Goal: Transaction & Acquisition: Download file/media

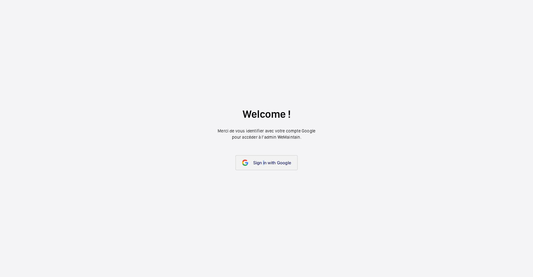
click at [264, 159] on link "Sign in with Google" at bounding box center [267, 162] width 62 height 15
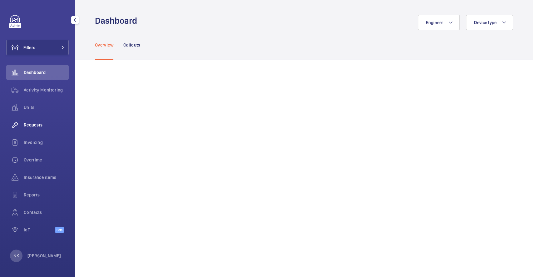
click at [38, 125] on span "Requests" at bounding box center [46, 125] width 45 height 6
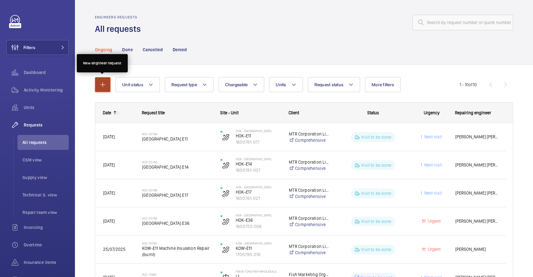
click at [101, 84] on mat-icon "button" at bounding box center [103, 85] width 8 height 8
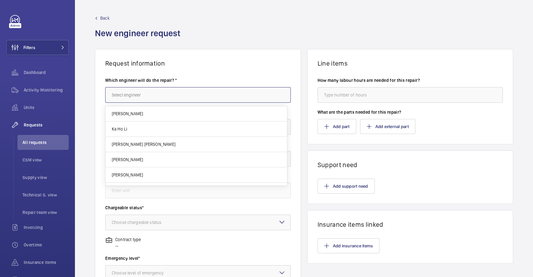
click at [160, 92] on input "text" at bounding box center [198, 95] width 186 height 16
type input "中"
type input "l"
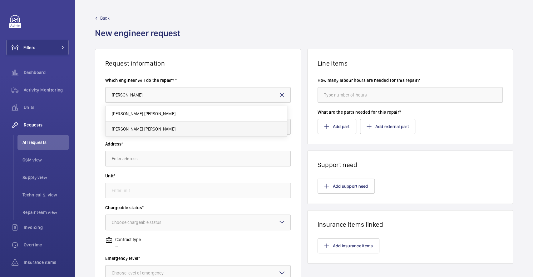
click at [139, 129] on mat-option "Chun Wai Lin" at bounding box center [197, 129] width 182 height 15
type input "Chun Wai Lin"
click at [148, 126] on input "text" at bounding box center [198, 127] width 186 height 16
type input "g"
type input "土十尸中"
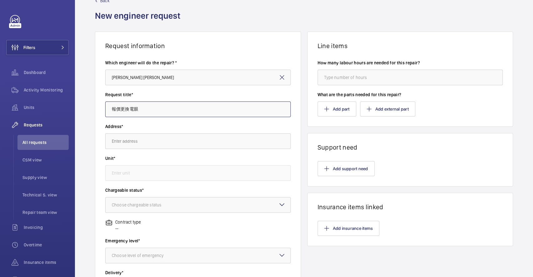
scroll to position [42, 0]
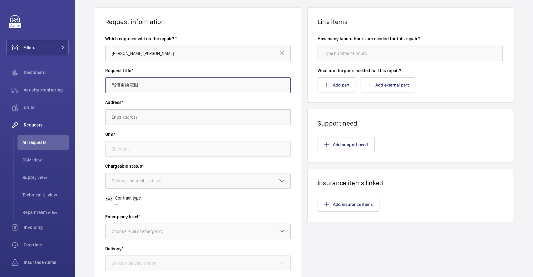
type input "報價更換電眼"
click at [142, 116] on input "text" at bounding box center [198, 117] width 186 height 16
click at [170, 101] on label "Address*" at bounding box center [198, 102] width 186 height 6
click at [129, 114] on input "text" at bounding box center [198, 117] width 186 height 16
click at [137, 116] on input "text" at bounding box center [198, 117] width 186 height 16
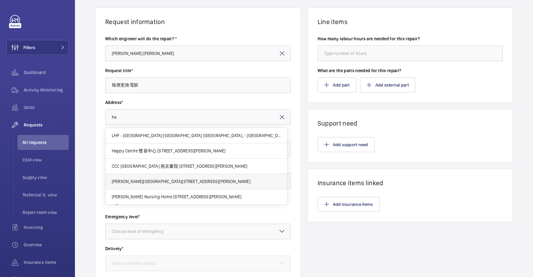
click at [146, 184] on span "Heung Wah Industrial Building 香華工業大廈 12 Wong Chuk Hang Rd, - N/A" at bounding box center [181, 181] width 139 height 6
type input "Heung Wah Industrial Building 香華工業大廈 12 Wong Chuk Hang Rd, - N/A"
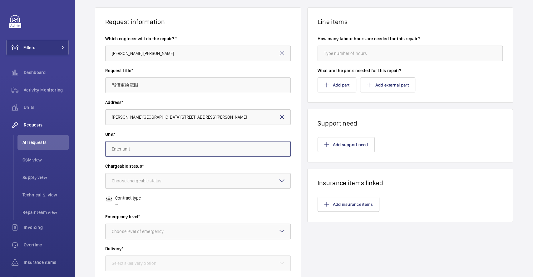
click at [138, 150] on input "text" at bounding box center [198, 149] width 186 height 16
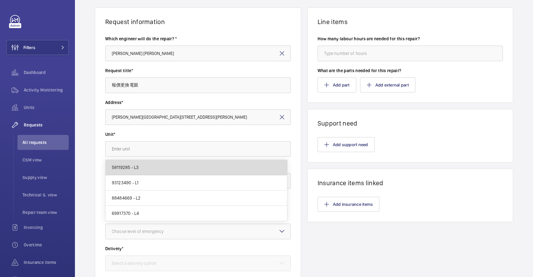
click at [144, 167] on mat-option "58119285 - L3" at bounding box center [197, 167] width 182 height 15
type input "58119285 - L3"
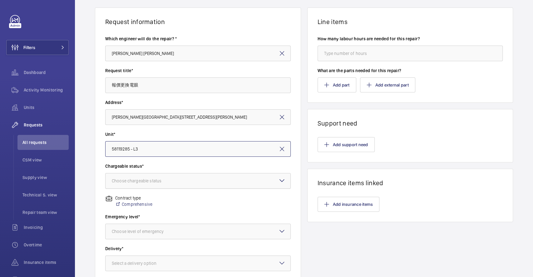
click at [149, 178] on div "Choose chargeable status" at bounding box center [144, 181] width 65 height 6
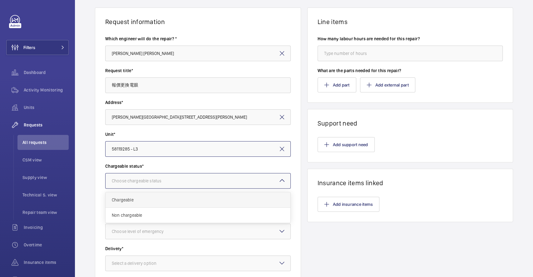
click at [133, 200] on span "Chargeable" at bounding box center [198, 200] width 173 height 6
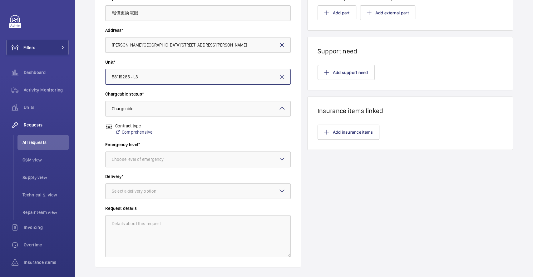
scroll to position [125, 0]
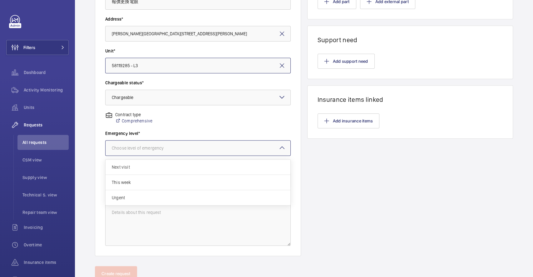
click at [154, 149] on div "Choose level of emergency" at bounding box center [146, 148] width 68 height 6
click at [136, 167] on span "Next visit" at bounding box center [198, 167] width 173 height 6
click at [161, 181] on div "Select a delivery option" at bounding box center [142, 180] width 60 height 6
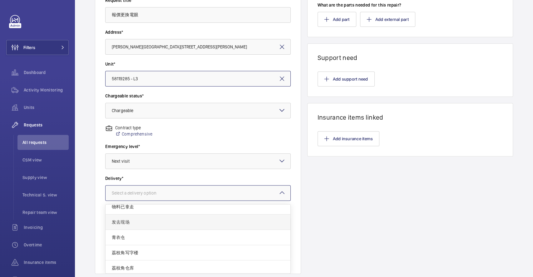
scroll to position [7, 0]
click at [129, 222] on span "发去现场" at bounding box center [198, 220] width 173 height 6
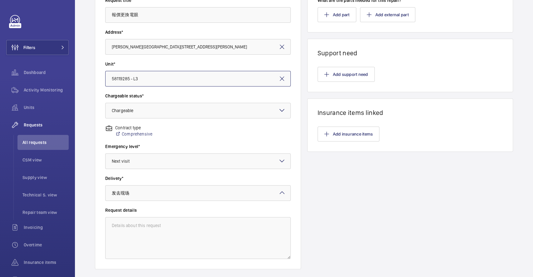
scroll to position [149, 0]
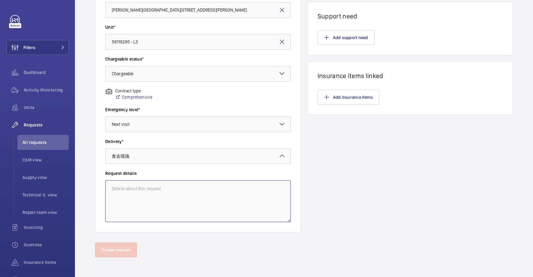
click at [170, 191] on textarea at bounding box center [198, 201] width 186 height 42
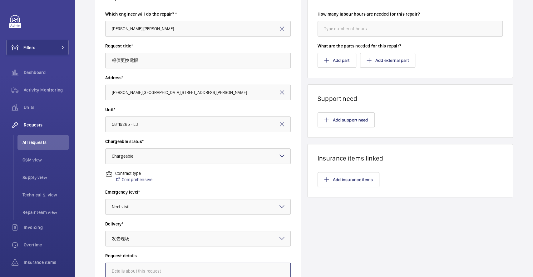
scroll to position [65, 0]
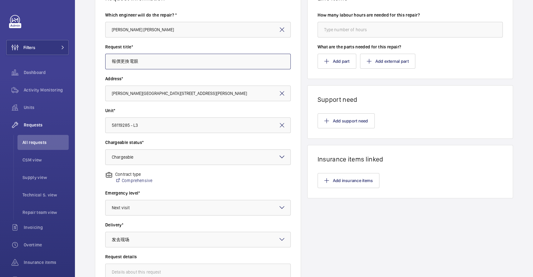
click at [144, 63] on input "報價更換電眼" at bounding box center [198, 62] width 186 height 16
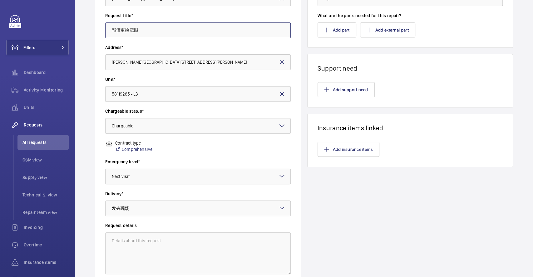
scroll to position [149, 0]
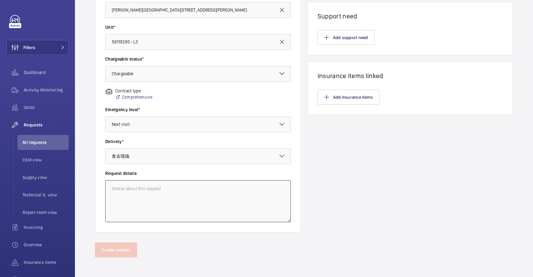
click at [143, 196] on textarea at bounding box center [198, 201] width 186 height 42
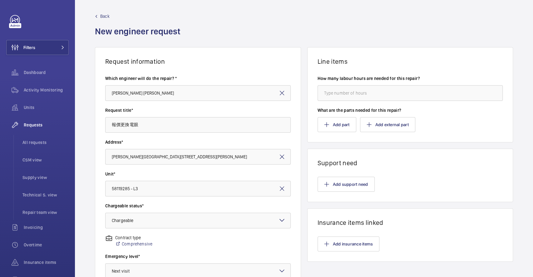
scroll to position [0, 0]
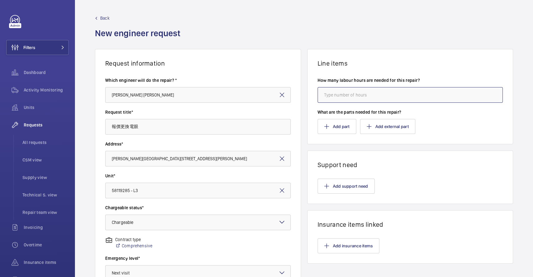
click at [338, 97] on input "number" at bounding box center [411, 95] width 186 height 16
click at [350, 42] on div "Back New engineer request" at bounding box center [304, 32] width 418 height 34
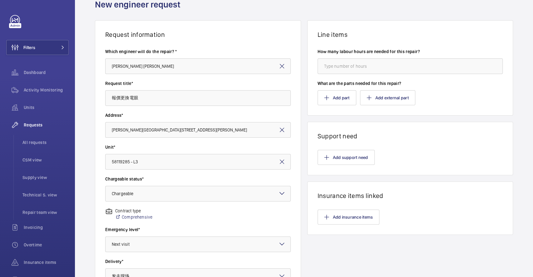
scroll to position [42, 0]
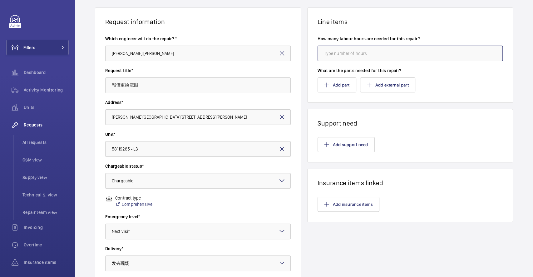
click at [343, 53] on input "number" at bounding box center [411, 54] width 186 height 16
click at [337, 83] on button "Add part" at bounding box center [337, 85] width 39 height 15
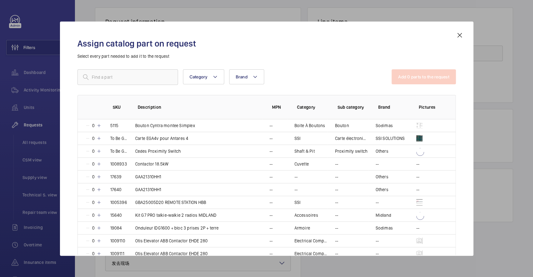
scroll to position [375, 0]
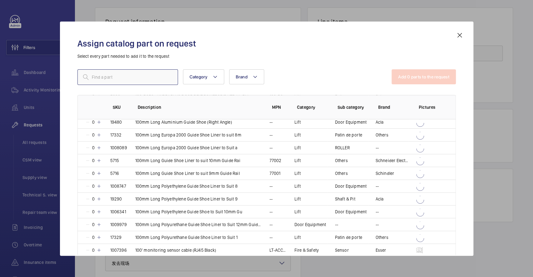
click at [135, 76] on input "text" at bounding box center [128, 77] width 101 height 16
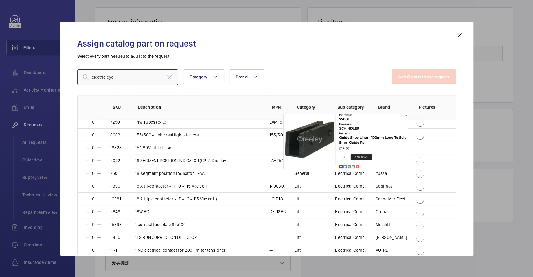
click at [118, 75] on input "electric eye" at bounding box center [128, 77] width 101 height 16
type input "e"
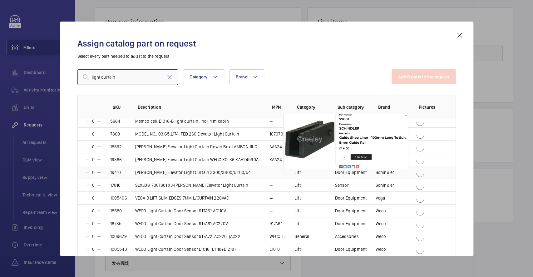
scroll to position [55, 0]
type input "light curtain"
click at [241, 31] on div "Assign catalog part on request Select every part needed to add it to the reques…" at bounding box center [267, 139] width 414 height 234
click at [460, 34] on mat-icon at bounding box center [460, 36] width 8 height 8
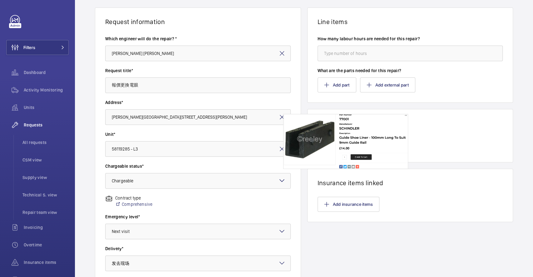
click at [449, 129] on wm-front-card-body "Add support need" at bounding box center [411, 144] width 206 height 35
click at [318, 113] on wm-front-card-header "Support need" at bounding box center [411, 118] width 206 height 18
click at [398, 83] on button "Add external part" at bounding box center [387, 85] width 55 height 15
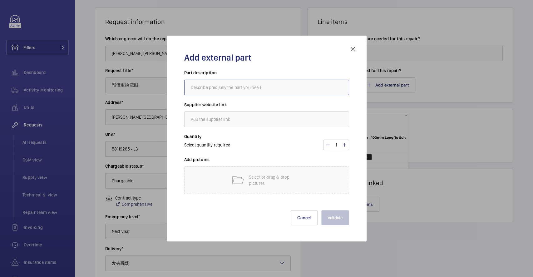
click at [258, 87] on input "text" at bounding box center [266, 88] width 165 height 16
click at [219, 146] on span "Select quantity required" at bounding box center [207, 145] width 46 height 5
click at [330, 142] on mat-icon at bounding box center [328, 145] width 5 height 8
click at [345, 144] on mat-icon at bounding box center [344, 145] width 5 height 8
type input "1"
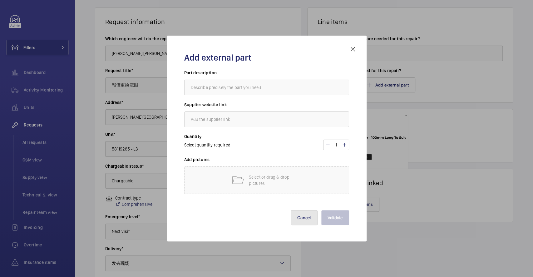
click at [303, 220] on button "Cancel" at bounding box center [304, 217] width 27 height 15
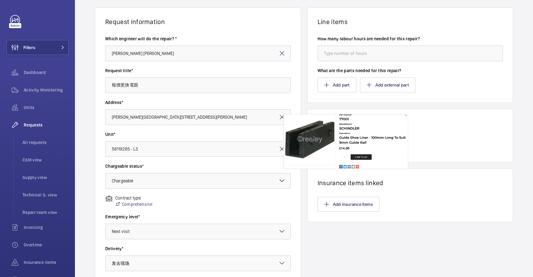
click at [242, 172] on wm-front-input-dropdown "Chargeable status* Choose chargeable status × Chargeable ×" at bounding box center [198, 176] width 186 height 26
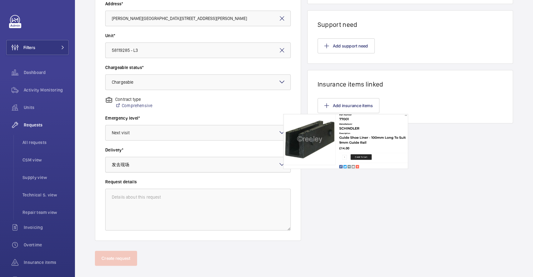
scroll to position [149, 0]
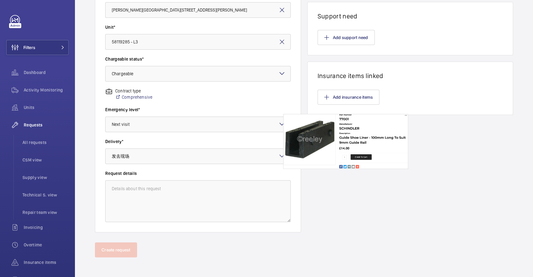
drag, startPoint x: 350, startPoint y: 166, endPoint x: 351, endPoint y: 159, distance: 7.2
click at [350, 165] on div "Line items How many labour hours are needed for this repair? What are the parts…" at bounding box center [411, 66] width 206 height 332
click at [344, 133] on div "Line items How many labour hours are needed for this repair? What are the parts…" at bounding box center [411, 66] width 206 height 332
click at [349, 96] on button "Add insurance items" at bounding box center [349, 97] width 62 height 15
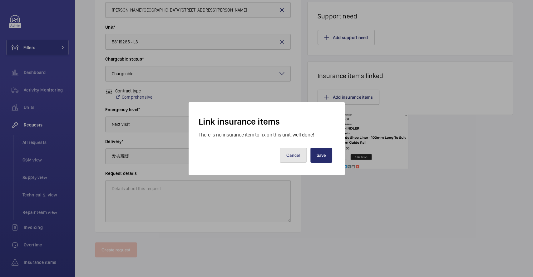
click at [293, 156] on button "Cancel" at bounding box center [293, 155] width 27 height 15
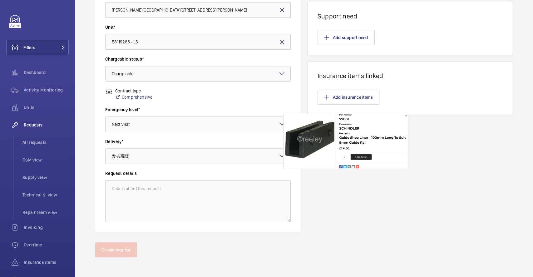
scroll to position [107, 0]
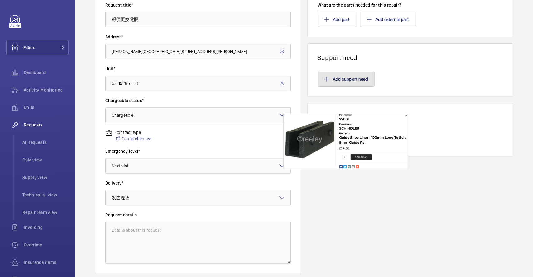
click at [345, 74] on button "Add support need" at bounding box center [346, 79] width 57 height 15
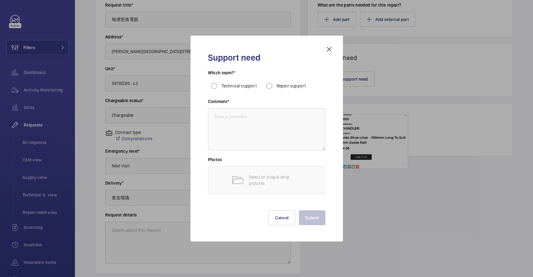
click at [330, 51] on mat-icon at bounding box center [330, 50] width 8 height 8
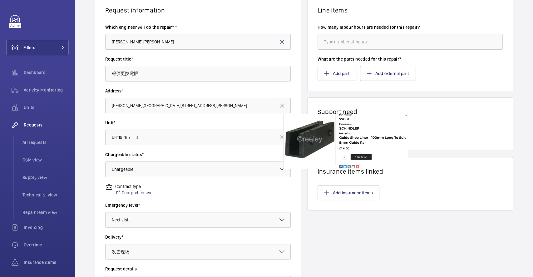
scroll to position [65, 0]
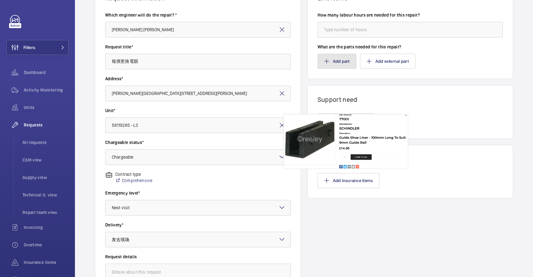
click at [334, 62] on button "Add part" at bounding box center [337, 61] width 39 height 15
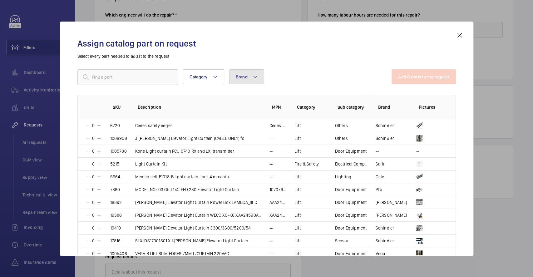
click at [240, 74] on span "Brand" at bounding box center [242, 76] width 12 height 5
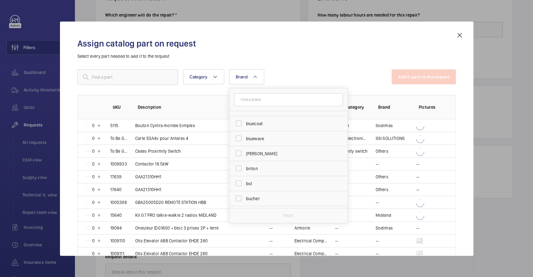
scroll to position [1292, 0]
drag, startPoint x: 323, startPoint y: 75, endPoint x: 333, endPoint y: 80, distance: 10.9
click at [323, 74] on div "Category Brand 123 courroies 123roulement 2n 3m a&a a+a electrical abb abloy ab…" at bounding box center [235, 77] width 315 height 16
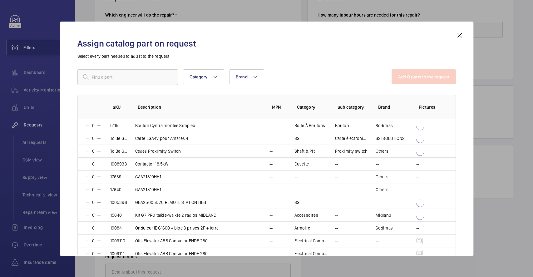
click at [461, 36] on mat-icon at bounding box center [460, 36] width 8 height 8
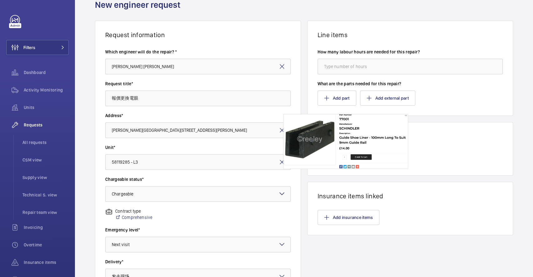
scroll to position [42, 0]
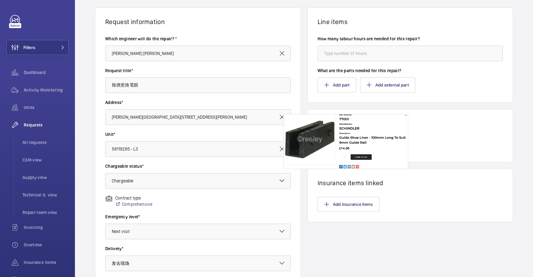
drag, startPoint x: 314, startPoint y: 21, endPoint x: 436, endPoint y: 89, distance: 139.5
click at [436, 89] on wm-front-card "Line items How many labour hours are needed for this repair? What are the parts…" at bounding box center [411, 55] width 206 height 95
click at [437, 89] on div "Add part Add external part" at bounding box center [411, 85] width 186 height 15
drag, startPoint x: 431, startPoint y: 89, endPoint x: 313, endPoint y: 19, distance: 137.0
click at [313, 19] on wm-front-card "Line items How many labour hours are needed for this repair? What are the parts…" at bounding box center [411, 55] width 206 height 95
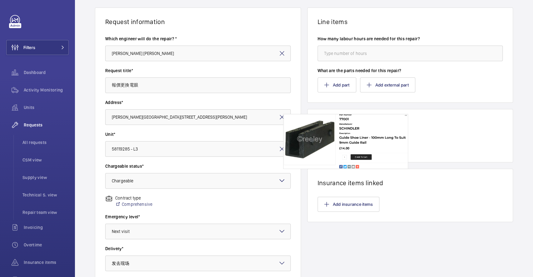
click at [344, 29] on wm-front-card-body "How many labour hours are needed for this repair? What are the parts needed for…" at bounding box center [411, 64] width 206 height 77
click at [353, 29] on wm-front-card-body "How many labour hours are needed for this repair? What are the parts needed for…" at bounding box center [411, 64] width 206 height 77
drag, startPoint x: 314, startPoint y: 21, endPoint x: 426, endPoint y: 90, distance: 131.7
click at [426, 90] on wm-front-card "Line items How many labour hours are needed for this repair? What are the parts…" at bounding box center [411, 55] width 206 height 95
click at [426, 90] on div "Add part Add external part" at bounding box center [411, 85] width 186 height 15
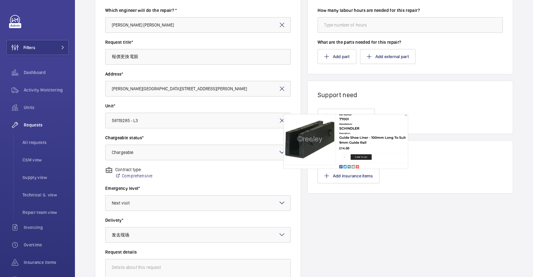
scroll to position [83, 0]
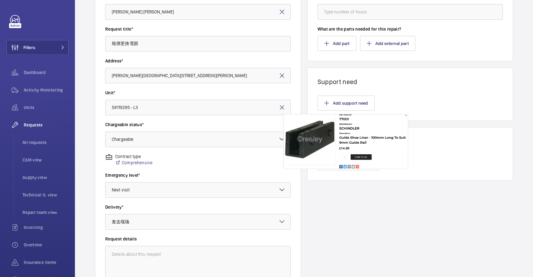
click at [383, 128] on wm-front-card-header "Insurance items linked" at bounding box center [411, 137] width 206 height 18
click at [272, 125] on label "Chargeable status*" at bounding box center [198, 125] width 186 height 6
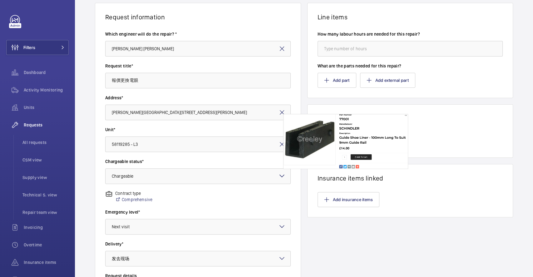
scroll to position [0, 0]
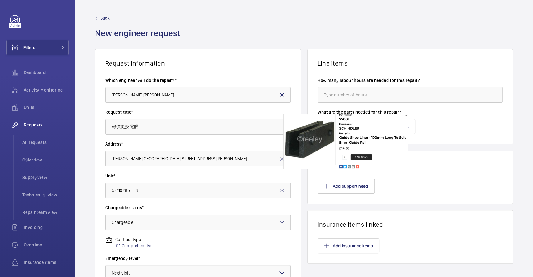
click at [106, 19] on span "Back" at bounding box center [104, 18] width 9 height 6
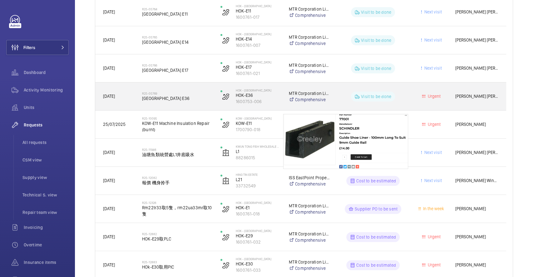
scroll to position [158, 0]
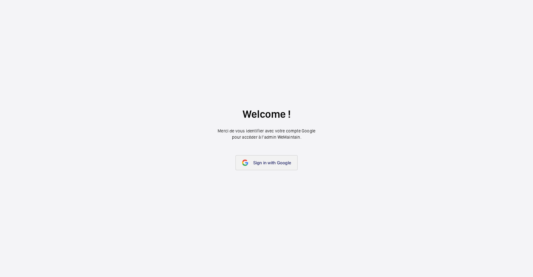
click at [268, 164] on span "Sign in with Google" at bounding box center [272, 162] width 38 height 5
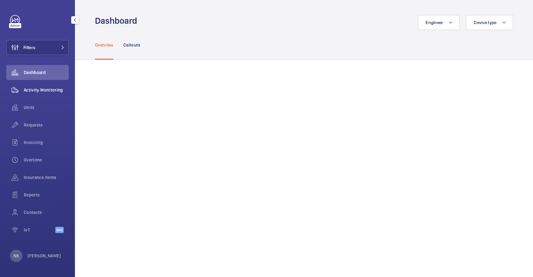
click at [39, 89] on span "Activity Monitoring" at bounding box center [46, 90] width 45 height 6
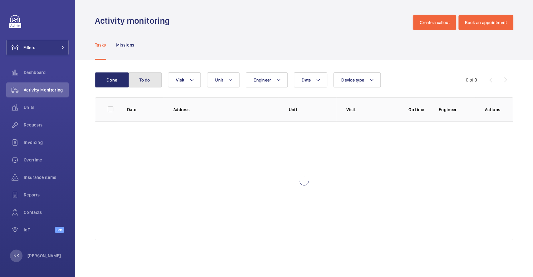
click at [152, 77] on button "To do" at bounding box center [145, 80] width 34 height 15
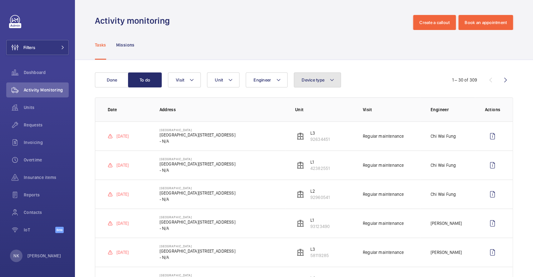
click at [323, 83] on button "Device type" at bounding box center [317, 80] width 47 height 15
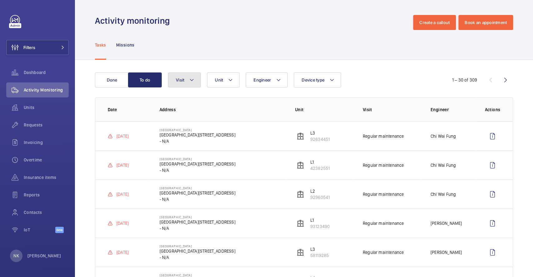
click at [197, 75] on button "Visit" at bounding box center [184, 80] width 33 height 15
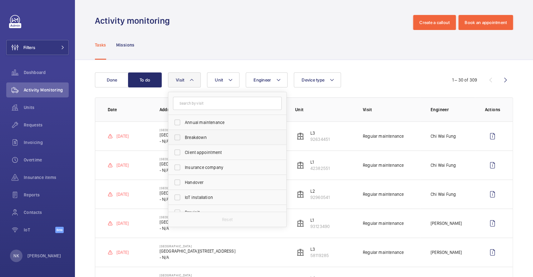
click at [208, 137] on span "Breakdown" at bounding box center [228, 137] width 86 height 6
click at [184, 137] on input "Breakdown" at bounding box center [177, 137] width 13 height 13
checkbox input "true"
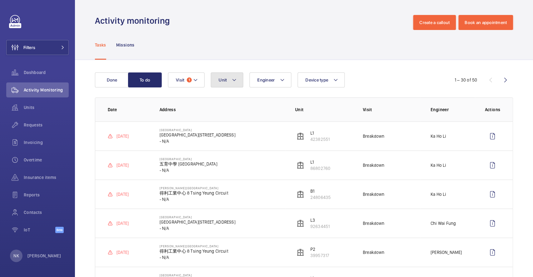
click at [227, 80] on button "Unit" at bounding box center [227, 80] width 33 height 15
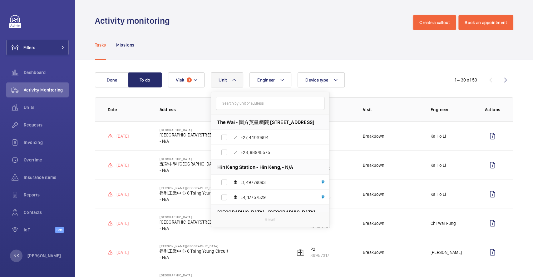
click at [222, 46] on div "Tasks Missions" at bounding box center [304, 45] width 418 height 30
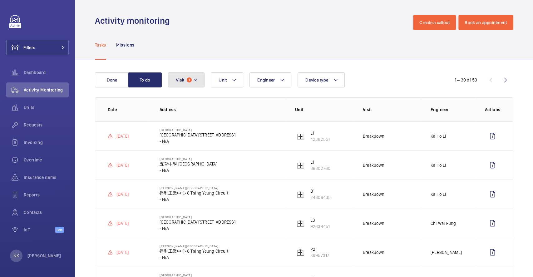
click at [178, 81] on span "Visit" at bounding box center [180, 80] width 8 height 5
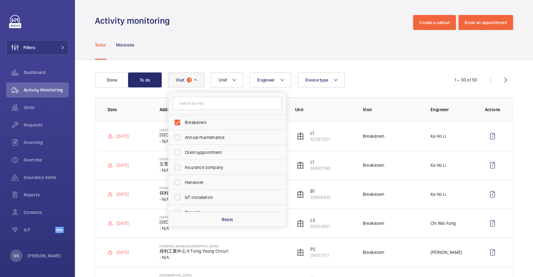
click at [195, 48] on div "Tasks Missions" at bounding box center [304, 45] width 418 height 30
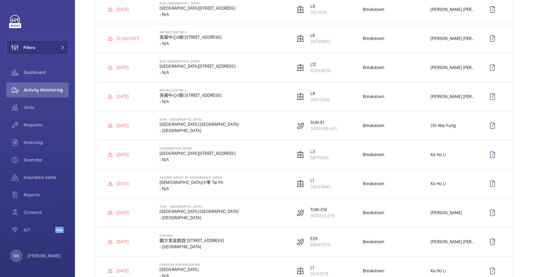
scroll to position [417, 0]
click at [316, 159] on p "58119285" at bounding box center [320, 159] width 18 height 6
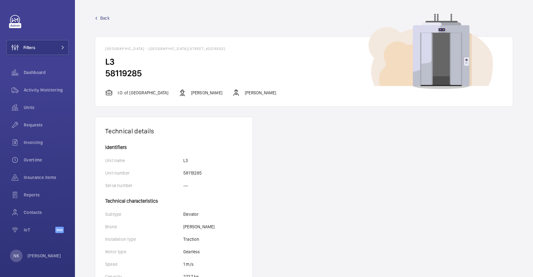
click at [221, 94] on p "Kun Tong Chan" at bounding box center [206, 93] width 31 height 6
click at [148, 93] on p "I.O. of Heung Wah Industrial Building" at bounding box center [143, 93] width 51 height 6
click at [105, 16] on span "Back" at bounding box center [104, 18] width 9 height 6
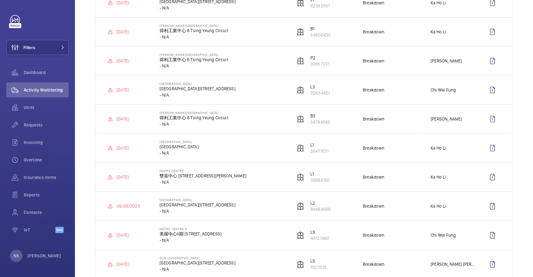
scroll to position [208, 0]
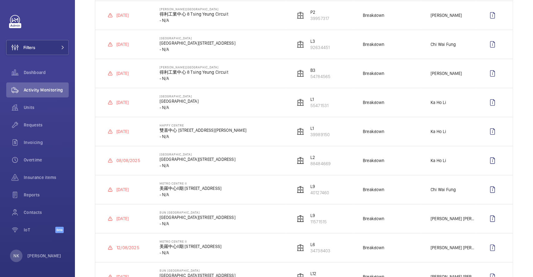
drag, startPoint x: 126, startPoint y: 163, endPoint x: 234, endPoint y: 161, distance: 107.8
click at [127, 163] on p "08/08/2025" at bounding box center [129, 161] width 24 height 6
click at [211, 162] on p "香華工業大廈 12 Wong Chuk Hang Rd" at bounding box center [198, 159] width 76 height 6
click at [191, 159] on p "香華工業大廈 12 Wong Chuk Hang Rd" at bounding box center [198, 159] width 76 height 6
click at [485, 159] on wm-front-icon-button at bounding box center [492, 160] width 15 height 15
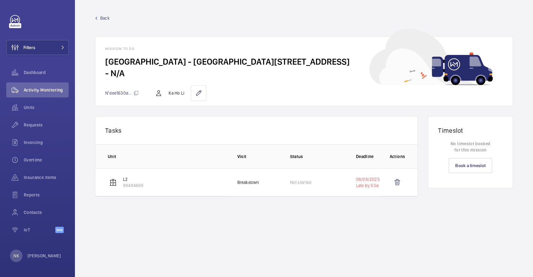
drag, startPoint x: 251, startPoint y: 184, endPoint x: 325, endPoint y: 181, distance: 74.1
click at [0, 0] on tr "L2 88484669 Breakdown Not started 08/08/2025 Late by 53d." at bounding box center [0, 0] width 0 height 0
click at [325, 181] on td "Not started" at bounding box center [313, 182] width 66 height 28
drag, startPoint x: 357, startPoint y: 186, endPoint x: 374, endPoint y: 191, distance: 18.2
click at [0, 0] on tr "L2 88484669 Breakdown Not started 08/08/2025 Late by 53d." at bounding box center [0, 0] width 0 height 0
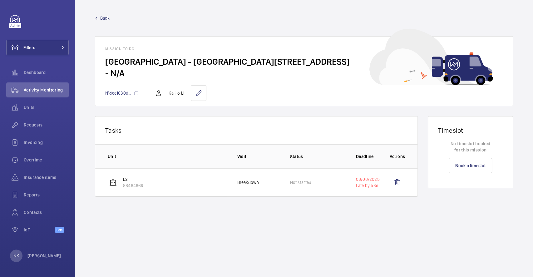
click at [371, 189] on td "08/08/2025 Late by 53d." at bounding box center [363, 182] width 34 height 28
click at [375, 194] on td "08/08/2025 Late by 53d." at bounding box center [363, 182] width 34 height 28
click at [372, 190] on td "08/08/2025 Late by 53d." at bounding box center [363, 182] width 34 height 28
click at [130, 181] on p "L2" at bounding box center [133, 179] width 20 height 6
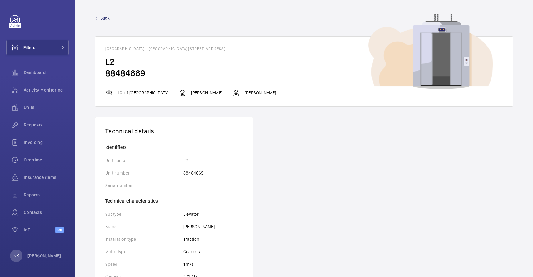
click at [106, 17] on span "Back" at bounding box center [104, 18] width 9 height 6
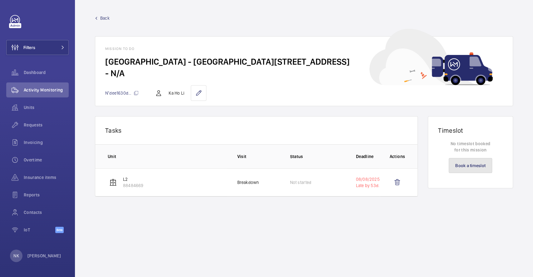
click at [470, 166] on link "Book a timeslot" at bounding box center [470, 165] width 43 height 15
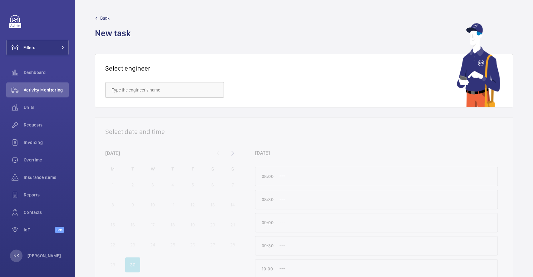
click at [100, 18] on span "Back" at bounding box center [104, 18] width 9 height 6
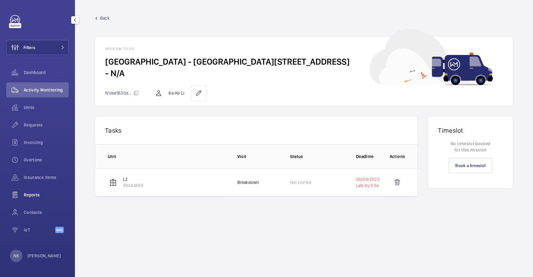
click at [35, 190] on div "Reports" at bounding box center [37, 195] width 63 height 15
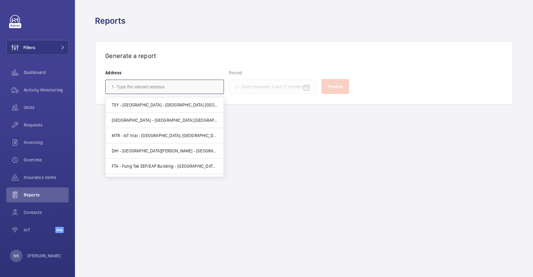
click at [143, 85] on input "text" at bounding box center [164, 87] width 119 height 14
click at [161, 103] on span "TSY - Tsing Yi Station - 青衣站 Tsing Yi Station, HONG KONG -" at bounding box center [165, 105] width 106 height 6
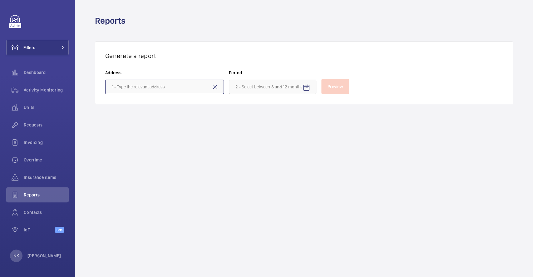
type input "TSY - Tsing Yi Station - 青衣站 Tsing Yi Station, HONG KONG -"
click at [306, 86] on mat-icon "Open calendar" at bounding box center [307, 88] width 8 height 8
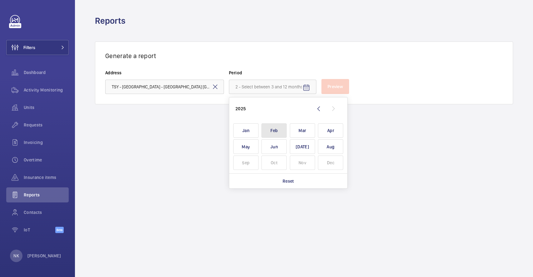
click at [278, 131] on span "Feb" at bounding box center [274, 130] width 25 height 15
click at [299, 130] on span "Mar" at bounding box center [302, 130] width 25 height 15
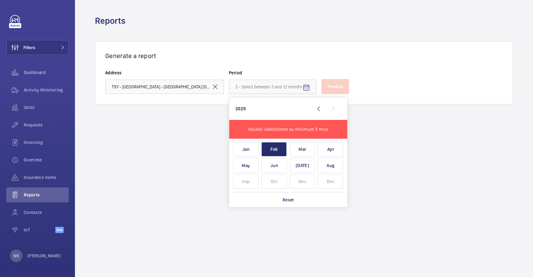
click at [290, 199] on p "Reset" at bounding box center [289, 200] width 12 height 6
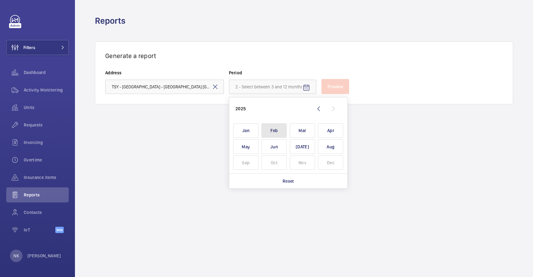
click at [276, 131] on span "Feb" at bounding box center [274, 130] width 25 height 15
click at [366, 113] on wm-front-admin-reports "Reports Generate a report Address TSY - Tsing Yi Station - 青衣站 Tsing Yi Station…" at bounding box center [304, 138] width 458 height 277
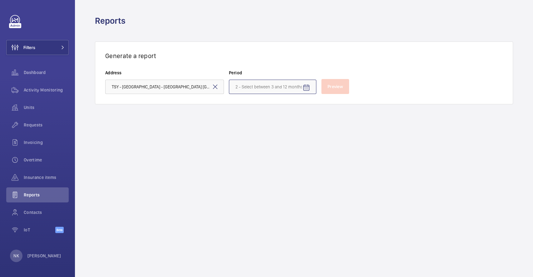
click at [294, 84] on input at bounding box center [273, 87] width 88 height 14
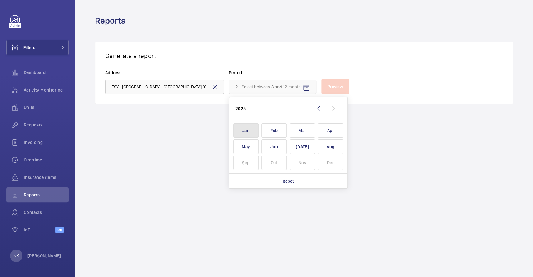
click at [253, 128] on span "Jan" at bounding box center [245, 130] width 25 height 15
click at [273, 132] on span "Feb" at bounding box center [274, 130] width 25 height 15
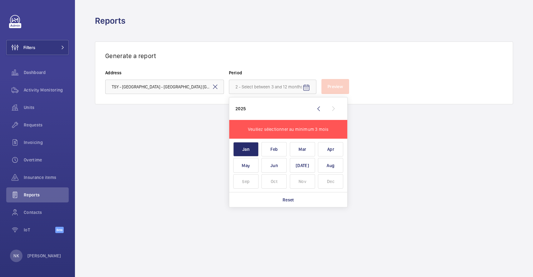
click at [347, 102] on div "2025" at bounding box center [288, 109] width 118 height 23
click at [295, 86] on input at bounding box center [273, 87] width 88 height 14
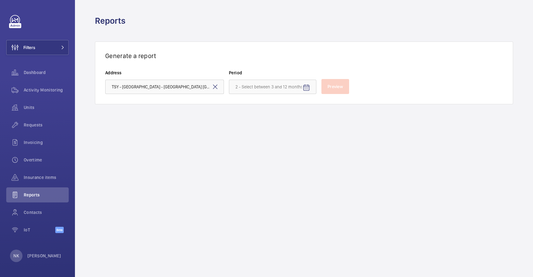
click at [216, 87] on mat-icon at bounding box center [216, 87] width 8 height 8
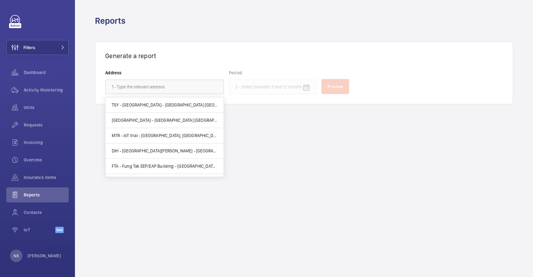
click at [157, 120] on span "SUN - Sunny Bay Station - 欣澳站 Sunny Bay Station, HONG KONG -" at bounding box center [165, 120] width 106 height 6
type input "SUN - Sunny Bay Station - 欣澳站 Sunny Bay Station, HONG KONG -"
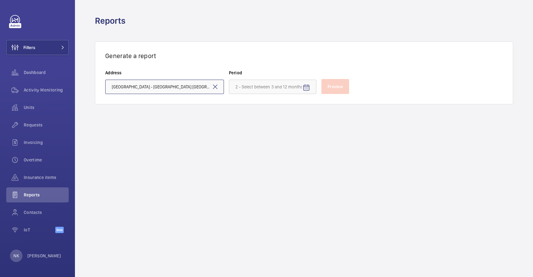
scroll to position [0, 27]
click at [258, 85] on input at bounding box center [273, 87] width 88 height 14
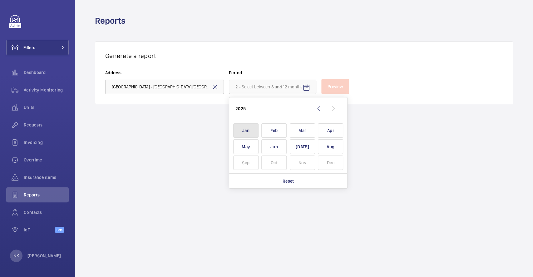
click at [253, 132] on span "Jan" at bounding box center [245, 130] width 25 height 15
click at [275, 130] on span "Feb" at bounding box center [274, 130] width 25 height 15
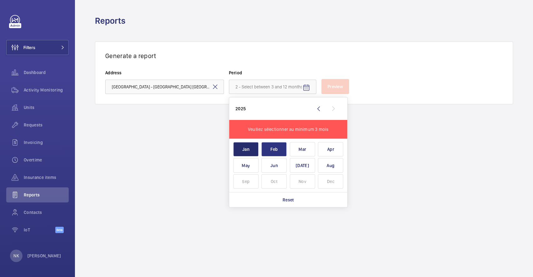
click at [269, 146] on span "Feb" at bounding box center [274, 149] width 25 height 15
click at [273, 148] on span "Feb" at bounding box center [274, 149] width 25 height 15
click at [242, 151] on span "Jan" at bounding box center [245, 149] width 25 height 15
click at [246, 148] on span "Jan" at bounding box center [245, 149] width 25 height 15
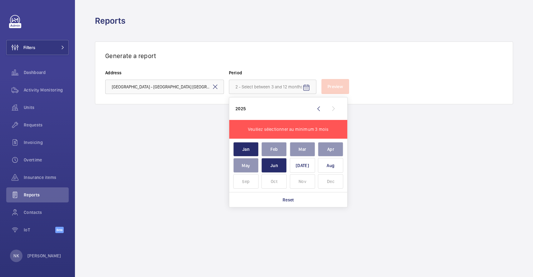
click at [291, 168] on span "Jul" at bounding box center [302, 165] width 25 height 15
type input "January 2025 - July 2025"
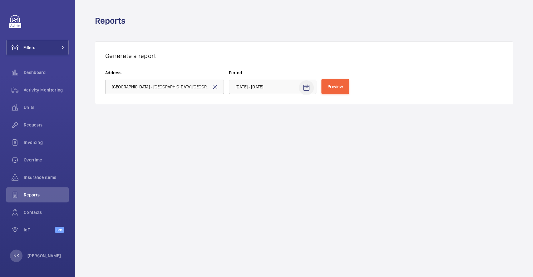
click at [308, 87] on mat-icon "Open calendar" at bounding box center [307, 88] width 8 height 8
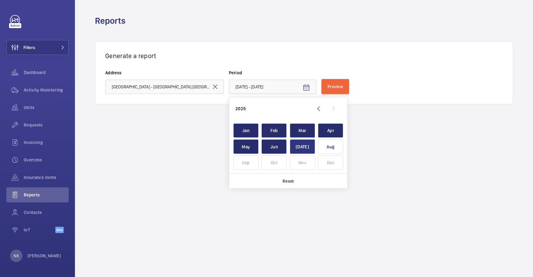
click at [304, 148] on span "Jul" at bounding box center [302, 146] width 25 height 15
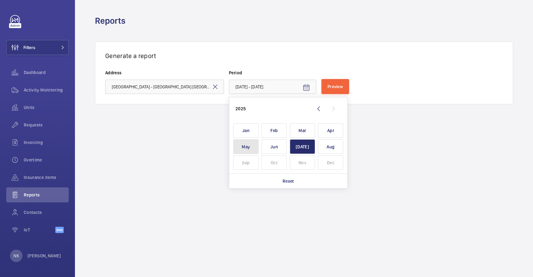
drag, startPoint x: 254, startPoint y: 148, endPoint x: 258, endPoint y: 148, distance: 3.4
click at [254, 149] on span "May" at bounding box center [245, 146] width 25 height 15
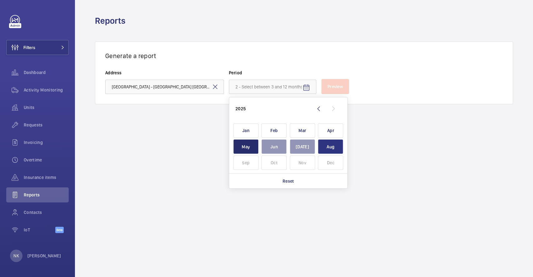
click at [327, 147] on span "Aug" at bounding box center [330, 146] width 25 height 15
type input "May 2025 - August 2025"
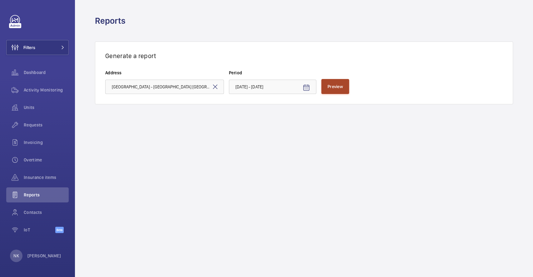
click at [330, 88] on span "Preview" at bounding box center [335, 86] width 15 height 5
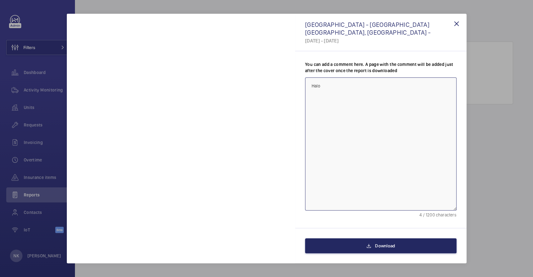
type textarea "Halo"
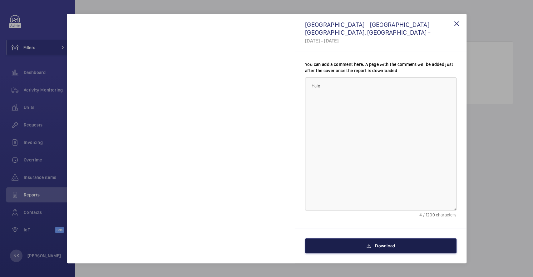
click at [378, 242] on button "Download" at bounding box center [381, 245] width 152 height 15
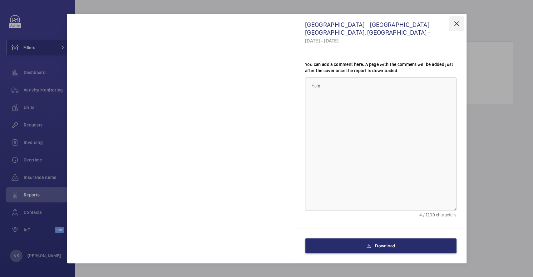
click at [456, 25] on wm-front-icon-button at bounding box center [456, 23] width 15 height 15
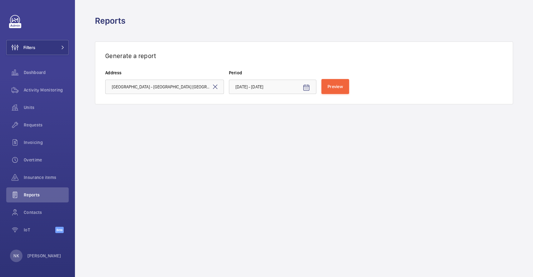
click at [304, 26] on div "Reports" at bounding box center [304, 21] width 418 height 12
click at [214, 87] on mat-icon at bounding box center [216, 87] width 8 height 8
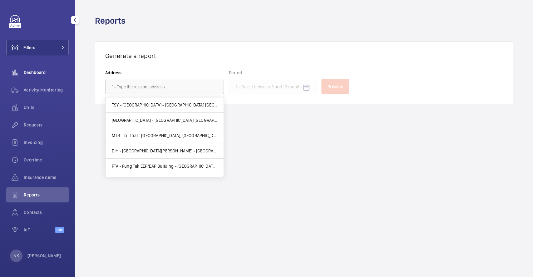
click at [49, 71] on span "Dashboard" at bounding box center [46, 72] width 45 height 6
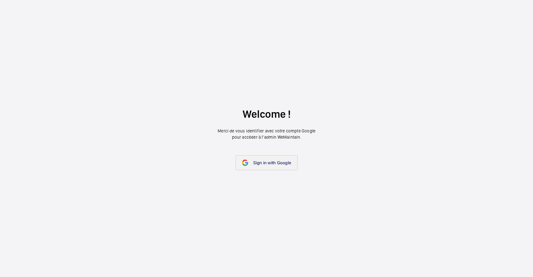
click at [260, 159] on link "Sign in with Google" at bounding box center [267, 162] width 62 height 15
